Goal: Find specific page/section: Find specific page/section

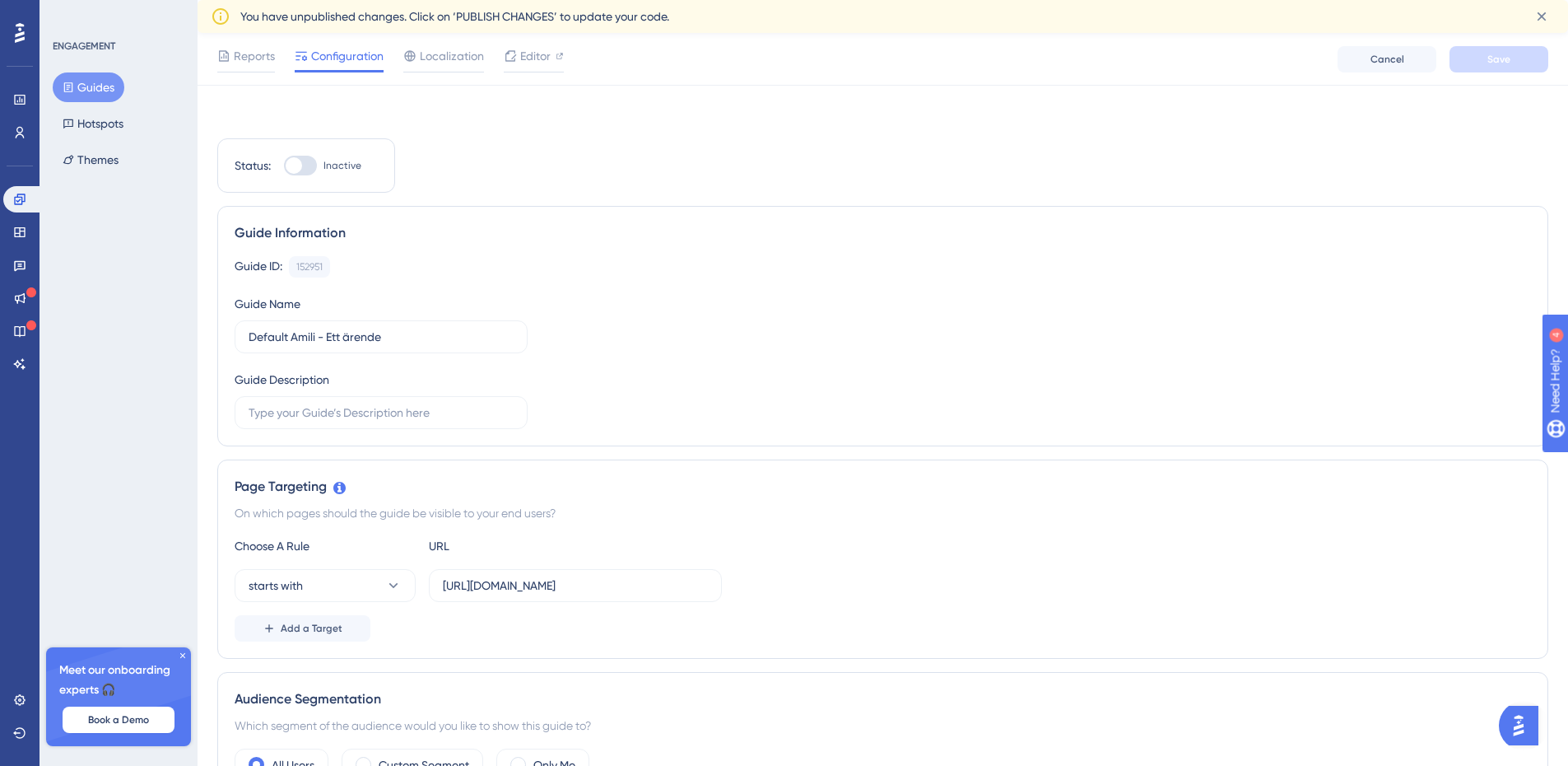
scroll to position [494, 0]
